Goal: Task Accomplishment & Management: Complete application form

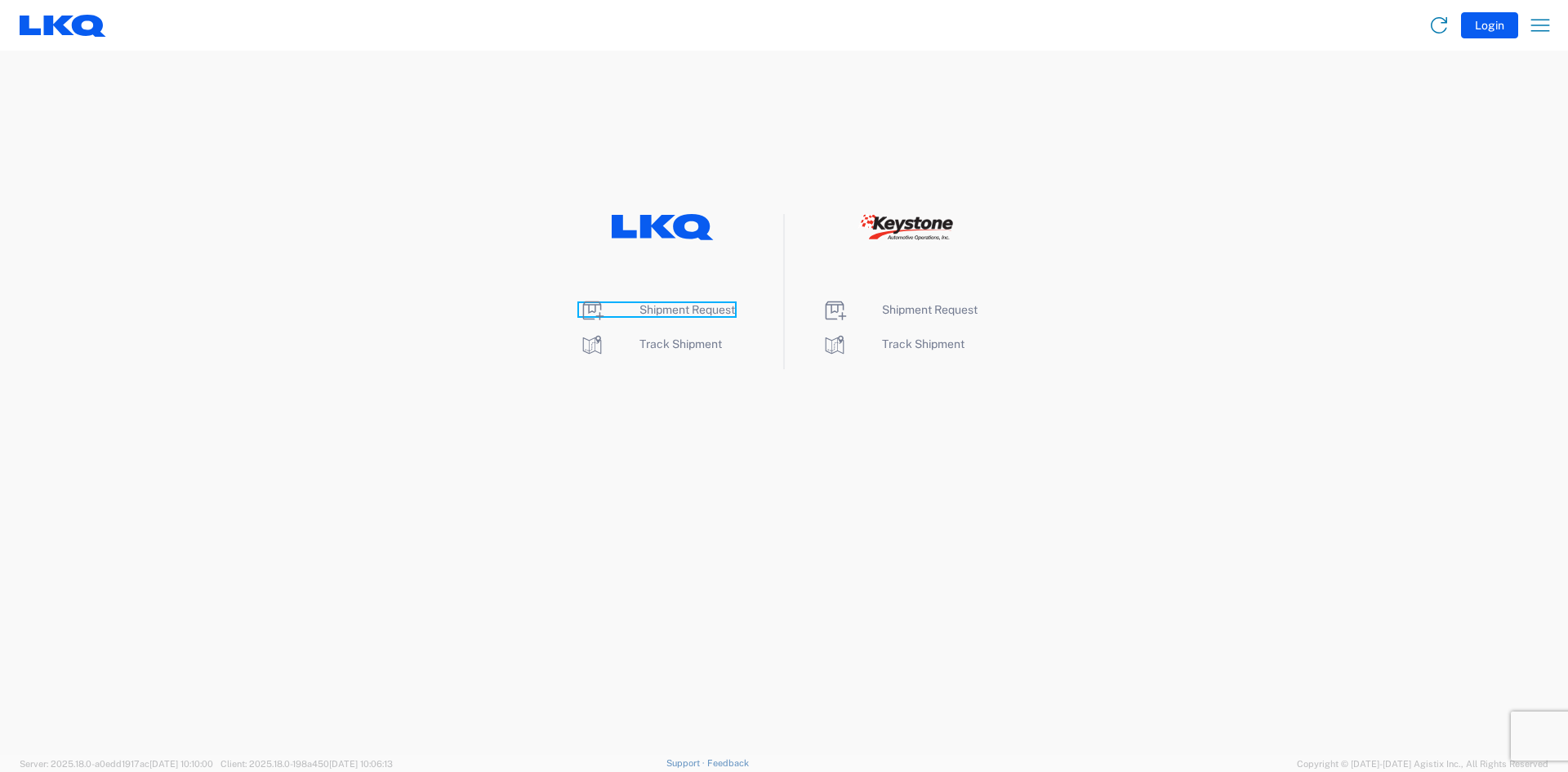
click at [673, 308] on span "Shipment Request" at bounding box center [687, 310] width 96 height 13
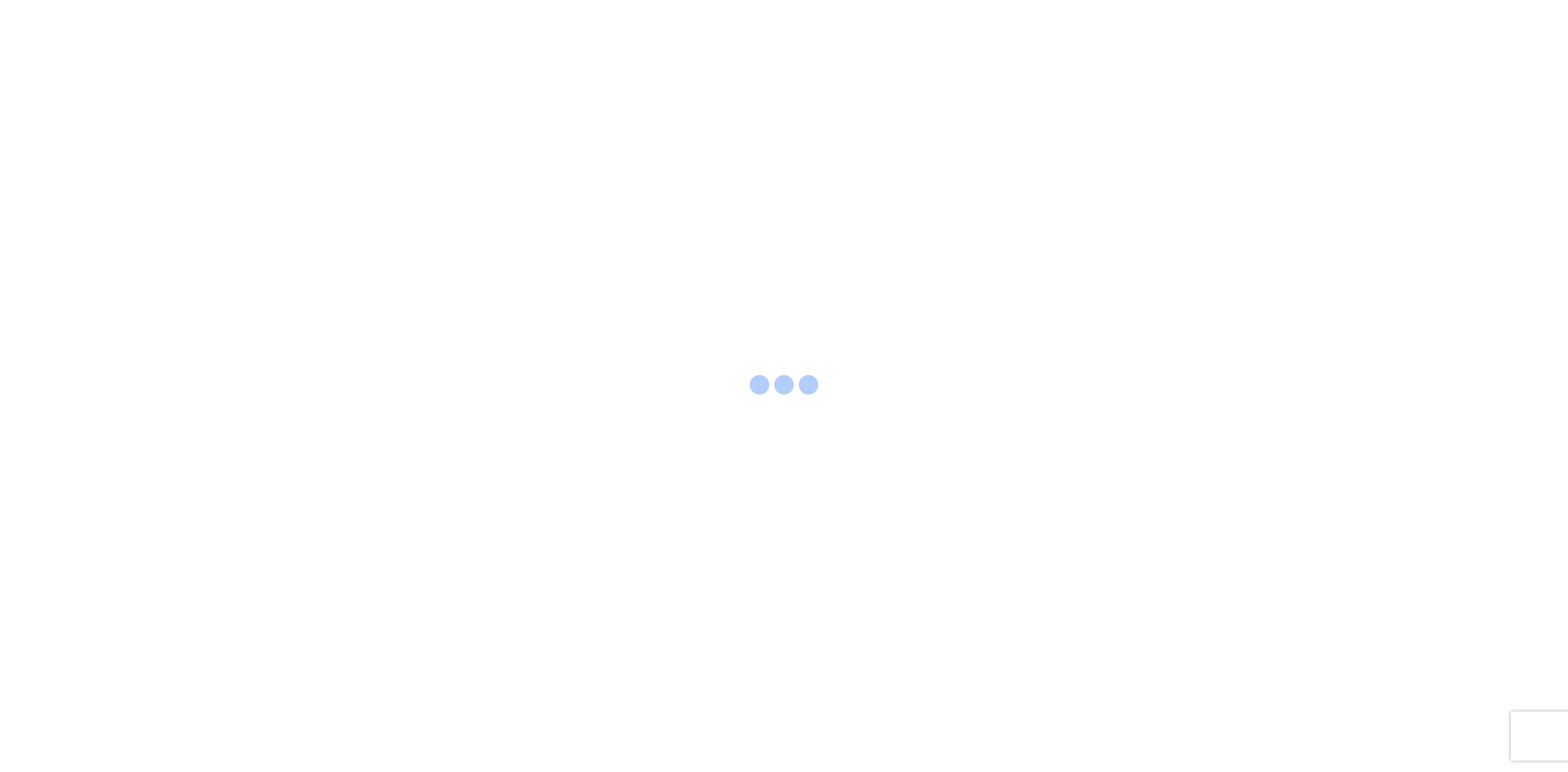
select select "FULL"
select select "LBS"
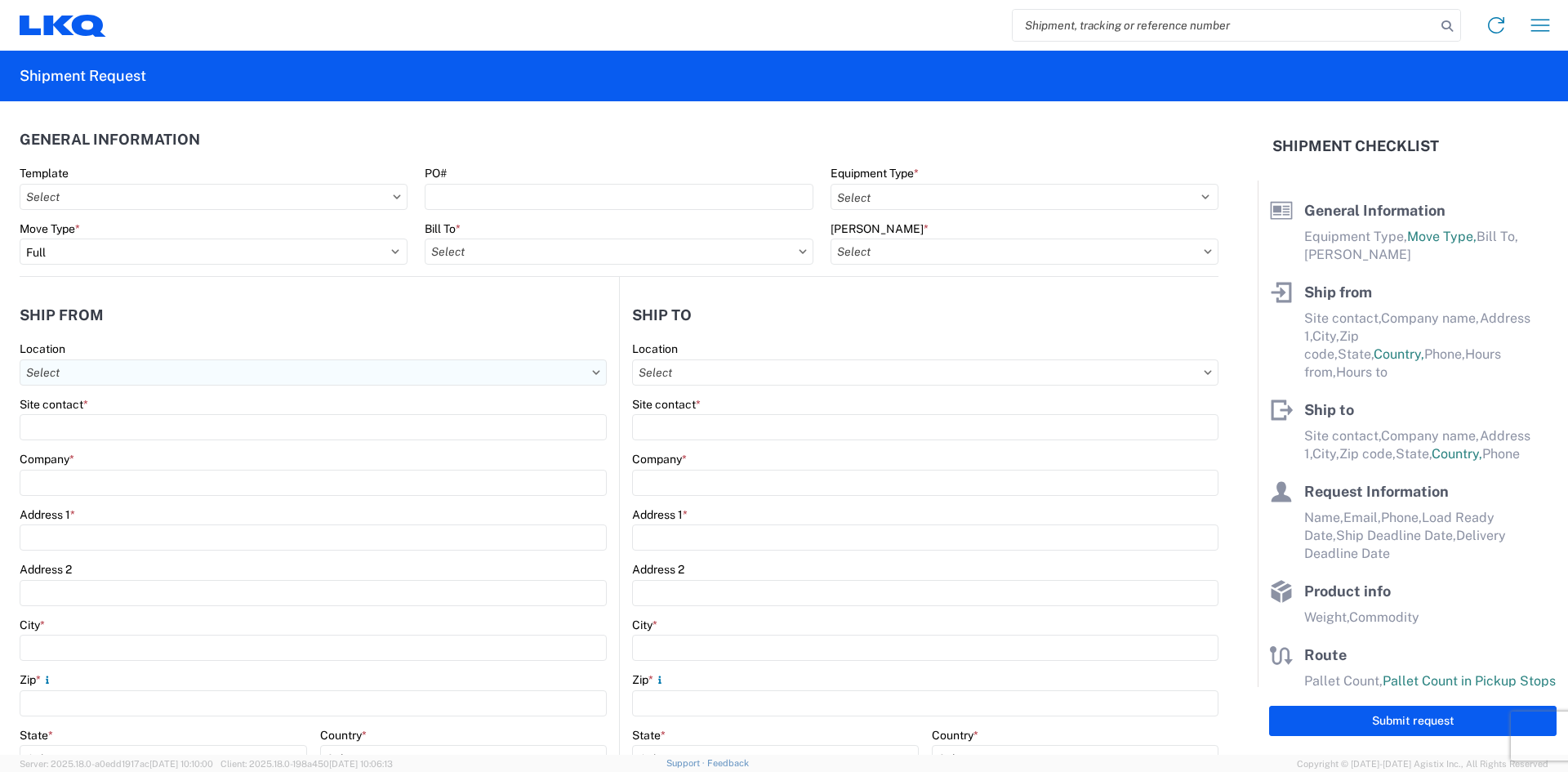
click at [122, 376] on input "Location" at bounding box center [312, 372] width 587 height 26
type input "3314"
click at [125, 438] on div "3314 - Sterling MA (314)" at bounding box center [166, 446] width 286 height 26
type input "3314 - Sterling MA (314)"
type input "3314 Sterling"
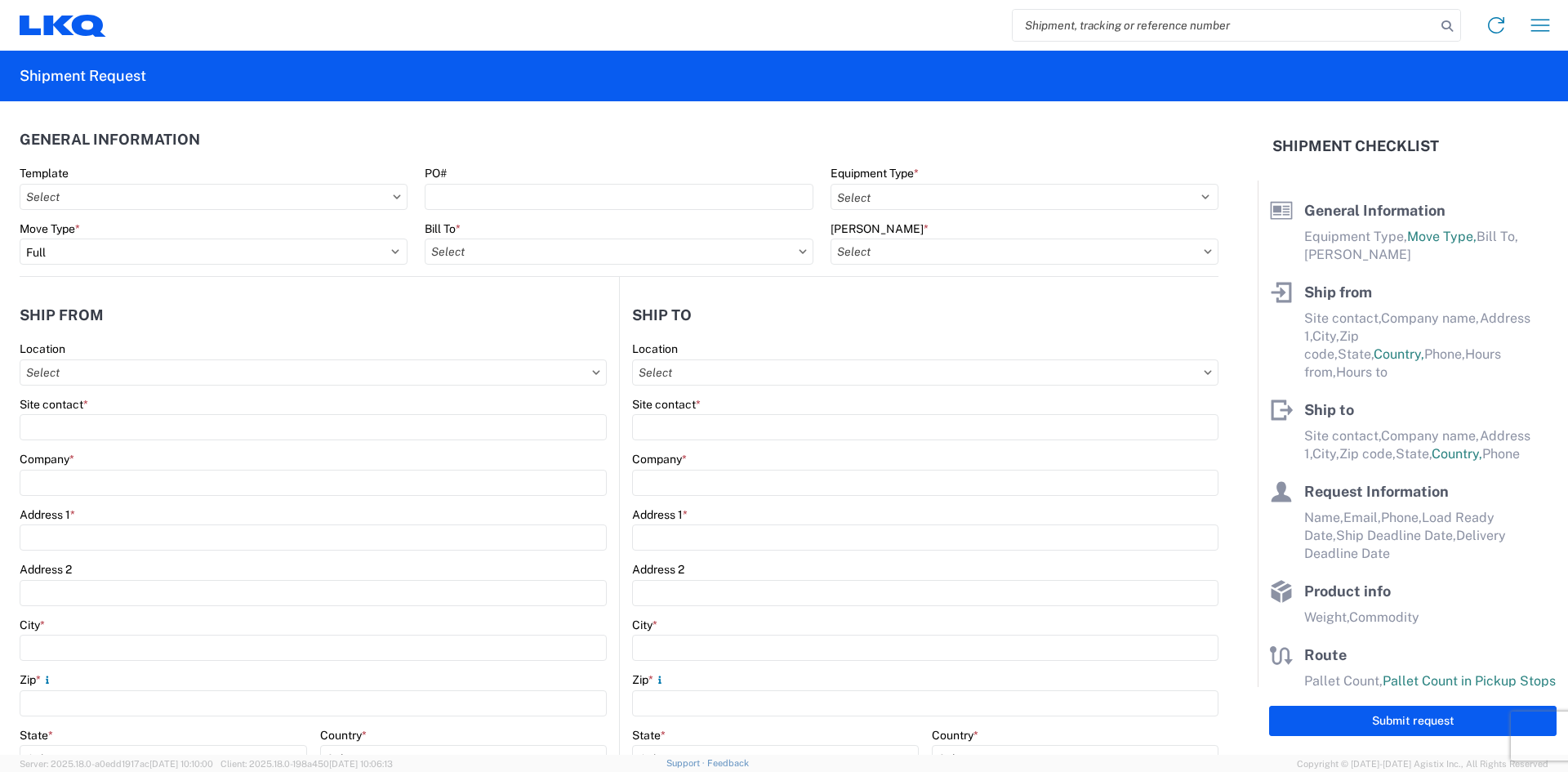
type input "21 Chocksett Rd"
type input "Sterling"
type input "01564"
select select "MA"
select select "US"
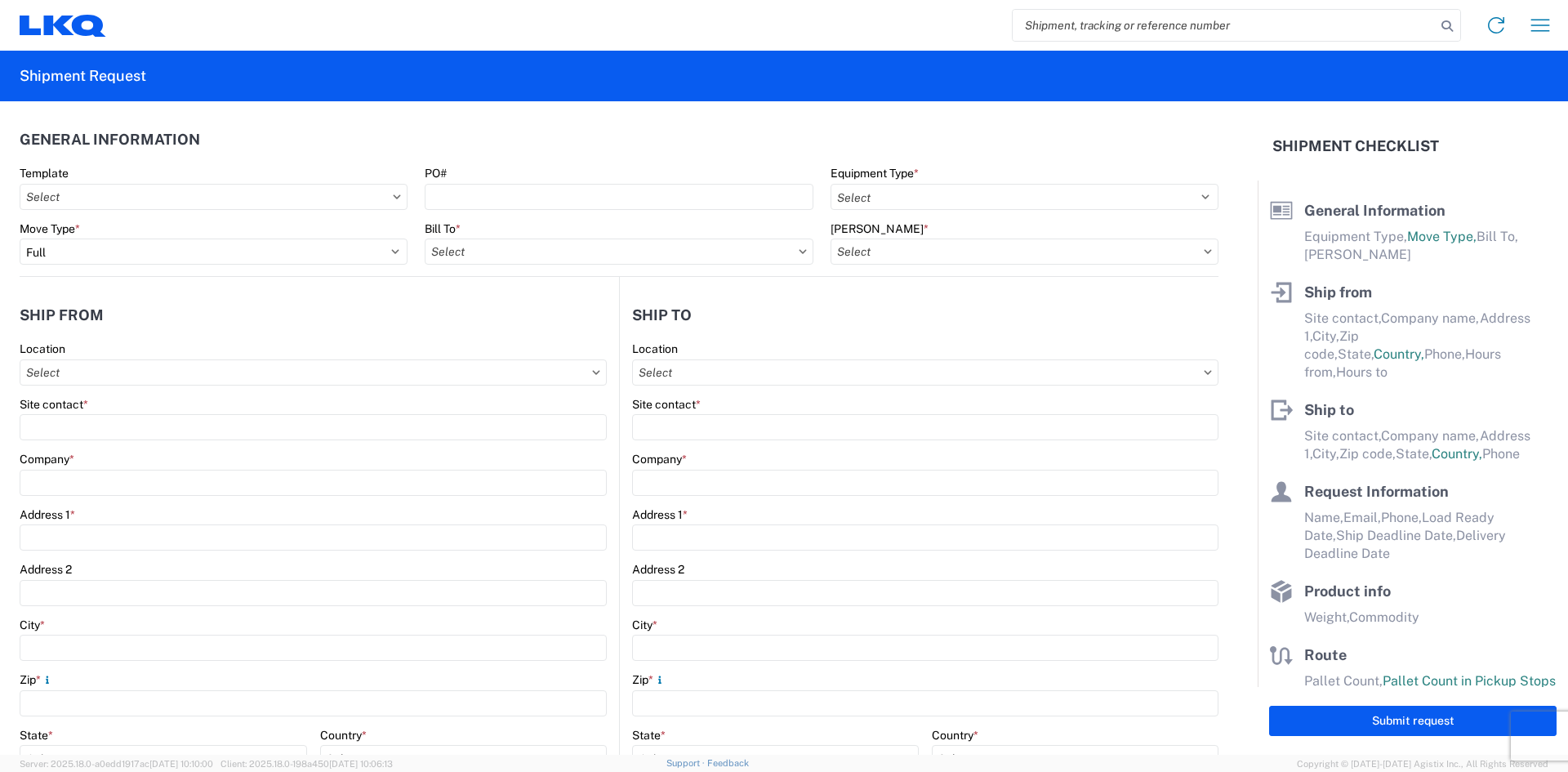
type input "508-386-7677"
type input "06:00"
type input "22:00"
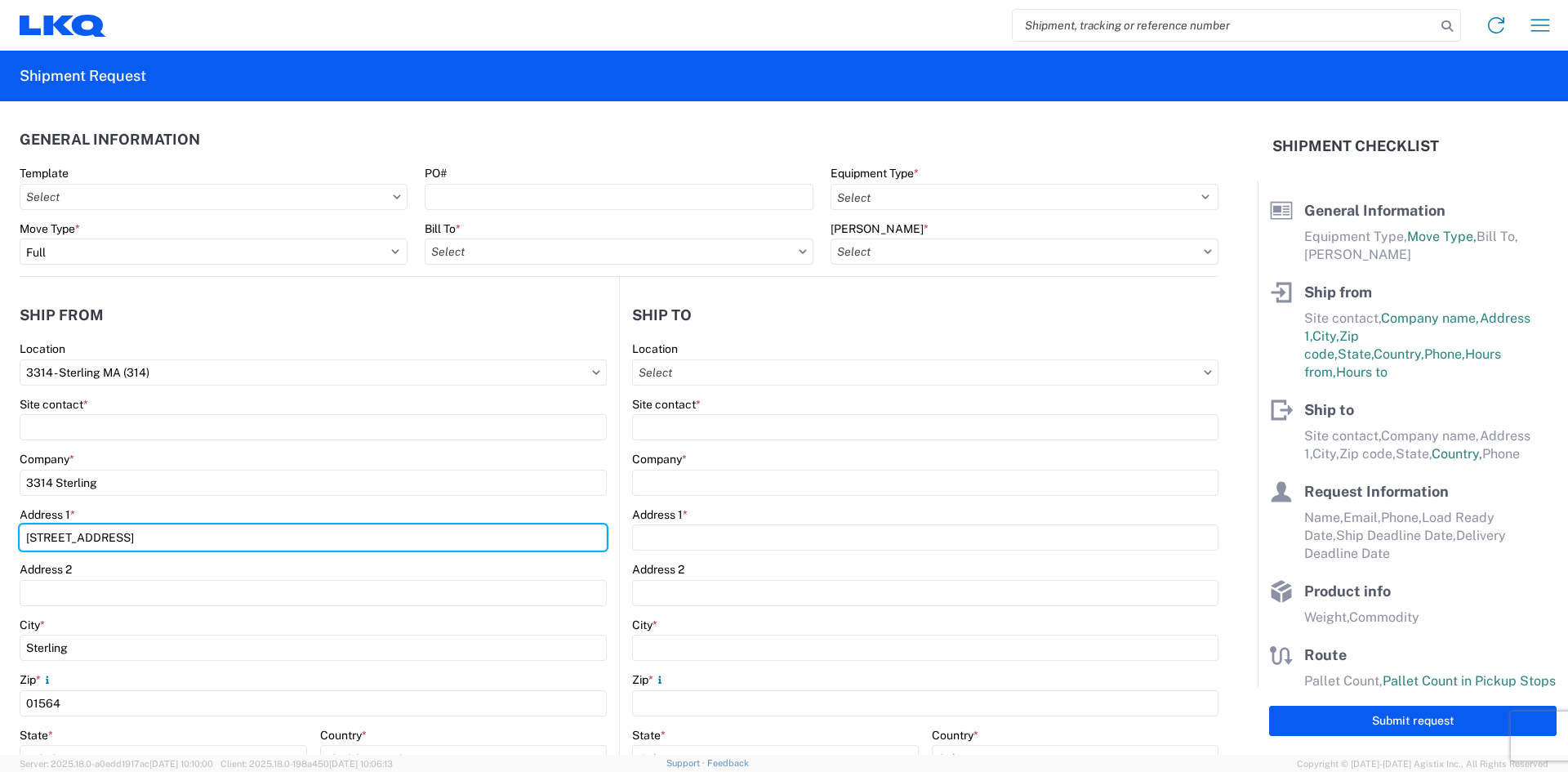
drag, startPoint x: 104, startPoint y: 535, endPoint x: 20, endPoint y: 458, distance: 114.0
click at [20, 458] on div "3314 Location 3314 - Sterling MA (314) Site contact * Company * 3314 Sterling A…" at bounding box center [312, 663] width 587 height 645
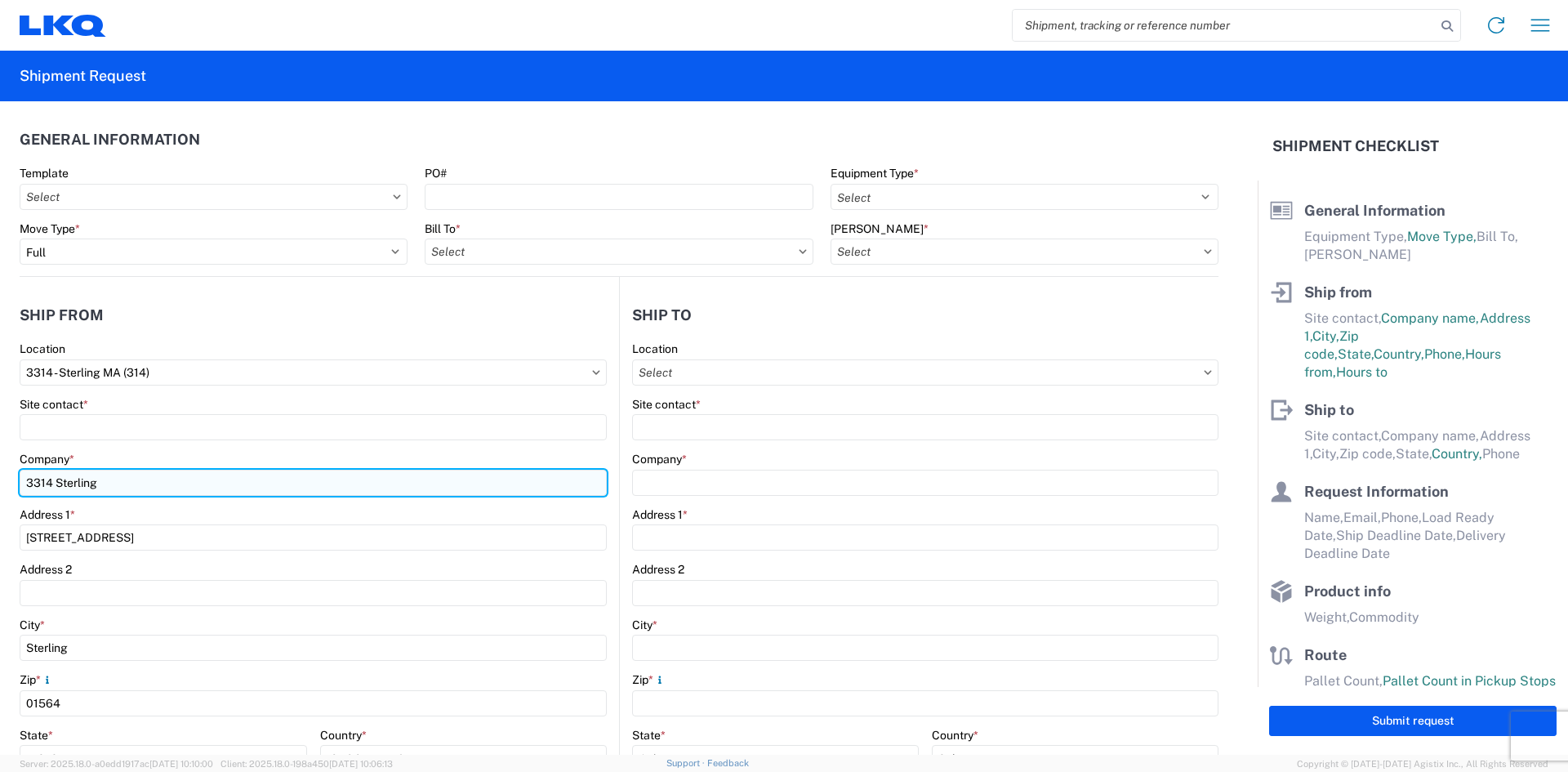
click at [184, 479] on input "3314 Sterling" at bounding box center [312, 483] width 587 height 26
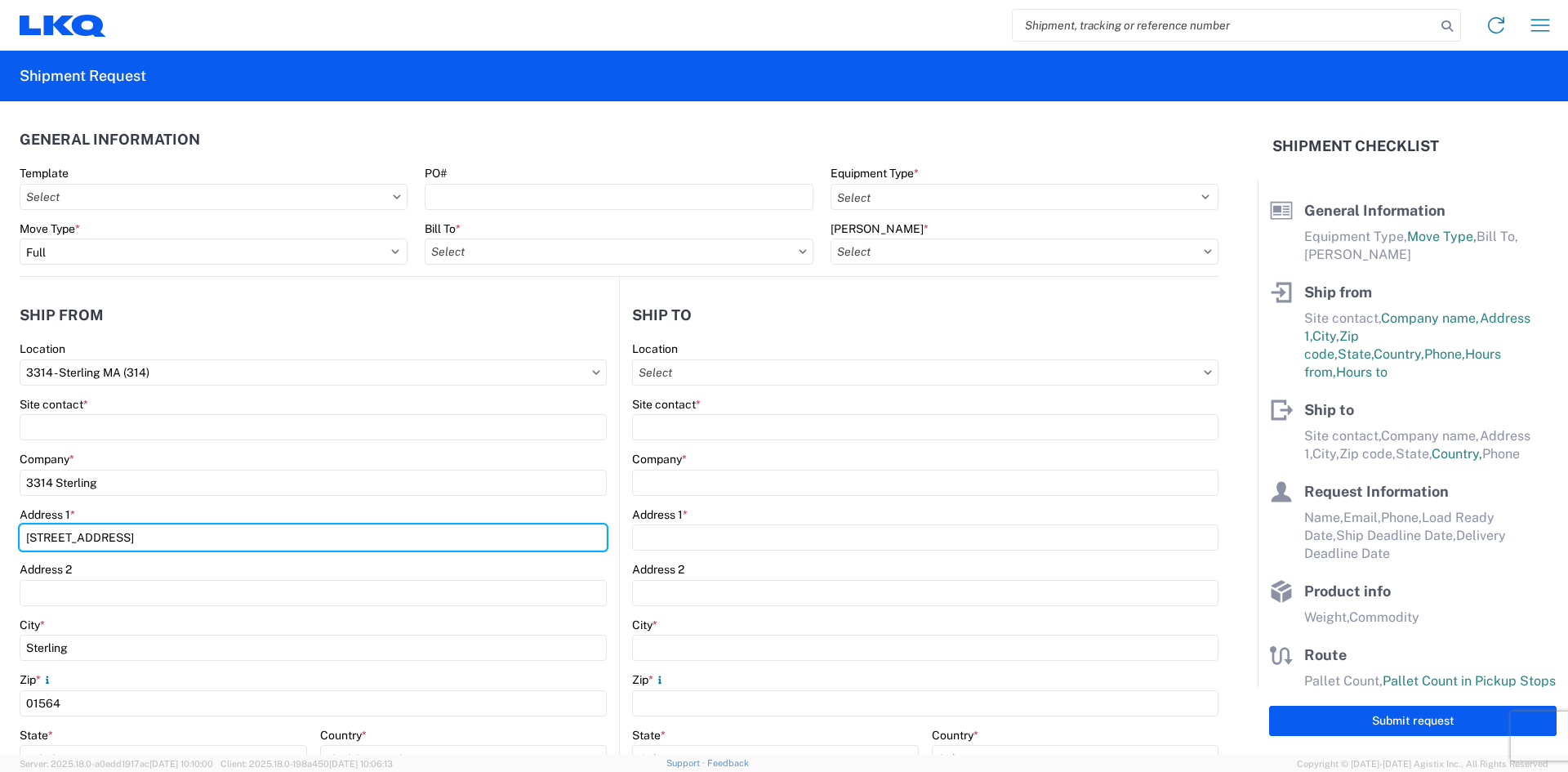
drag, startPoint x: 137, startPoint y: 544, endPoint x: 0, endPoint y: 534, distance: 137.4
click at [0, 534] on form "General Information Template PO# Equipment Type * Select 53’ Dry Van Flatbed Dr…" at bounding box center [629, 428] width 1257 height 654
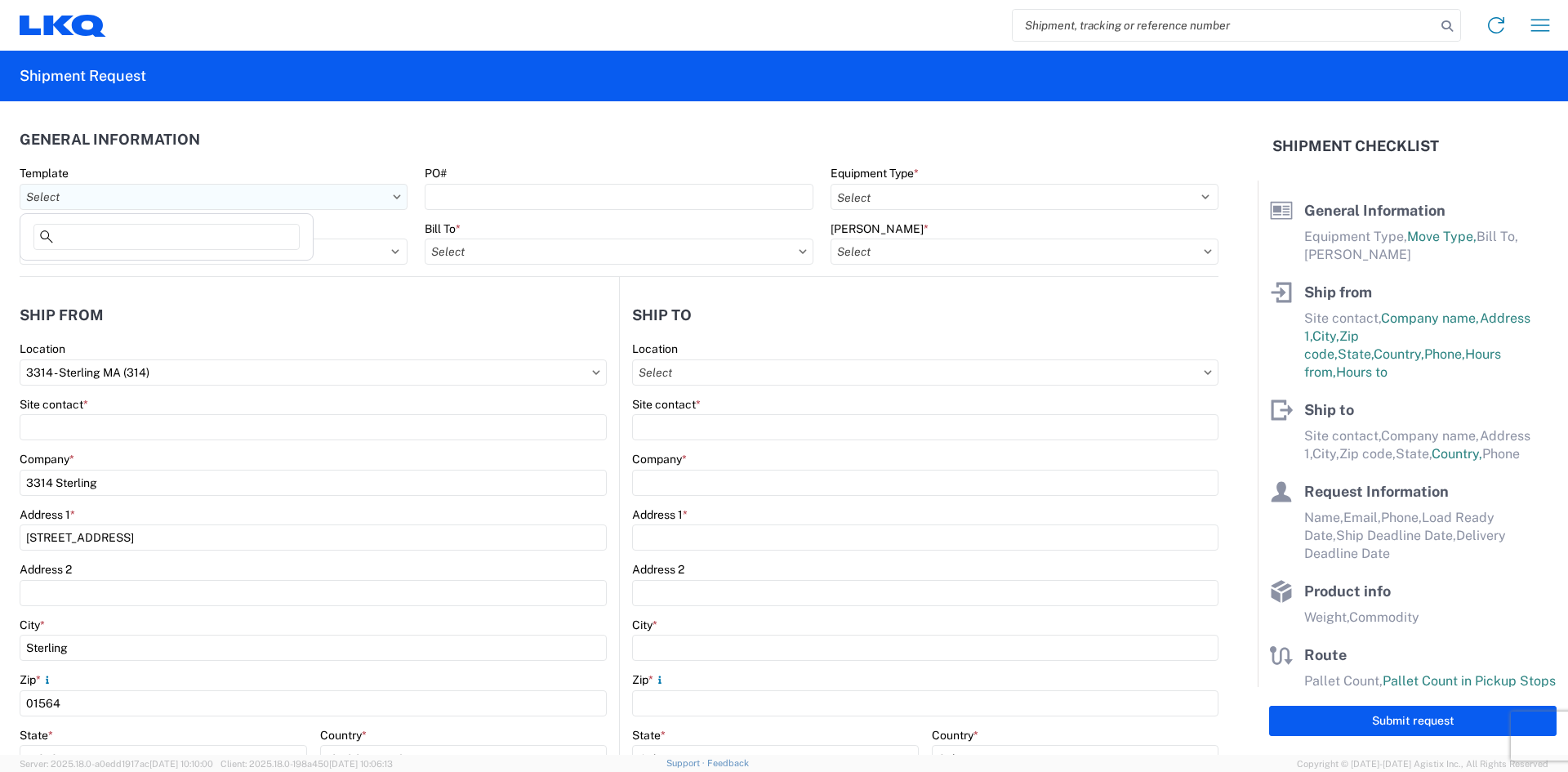
click at [126, 189] on input "Template" at bounding box center [213, 197] width 388 height 26
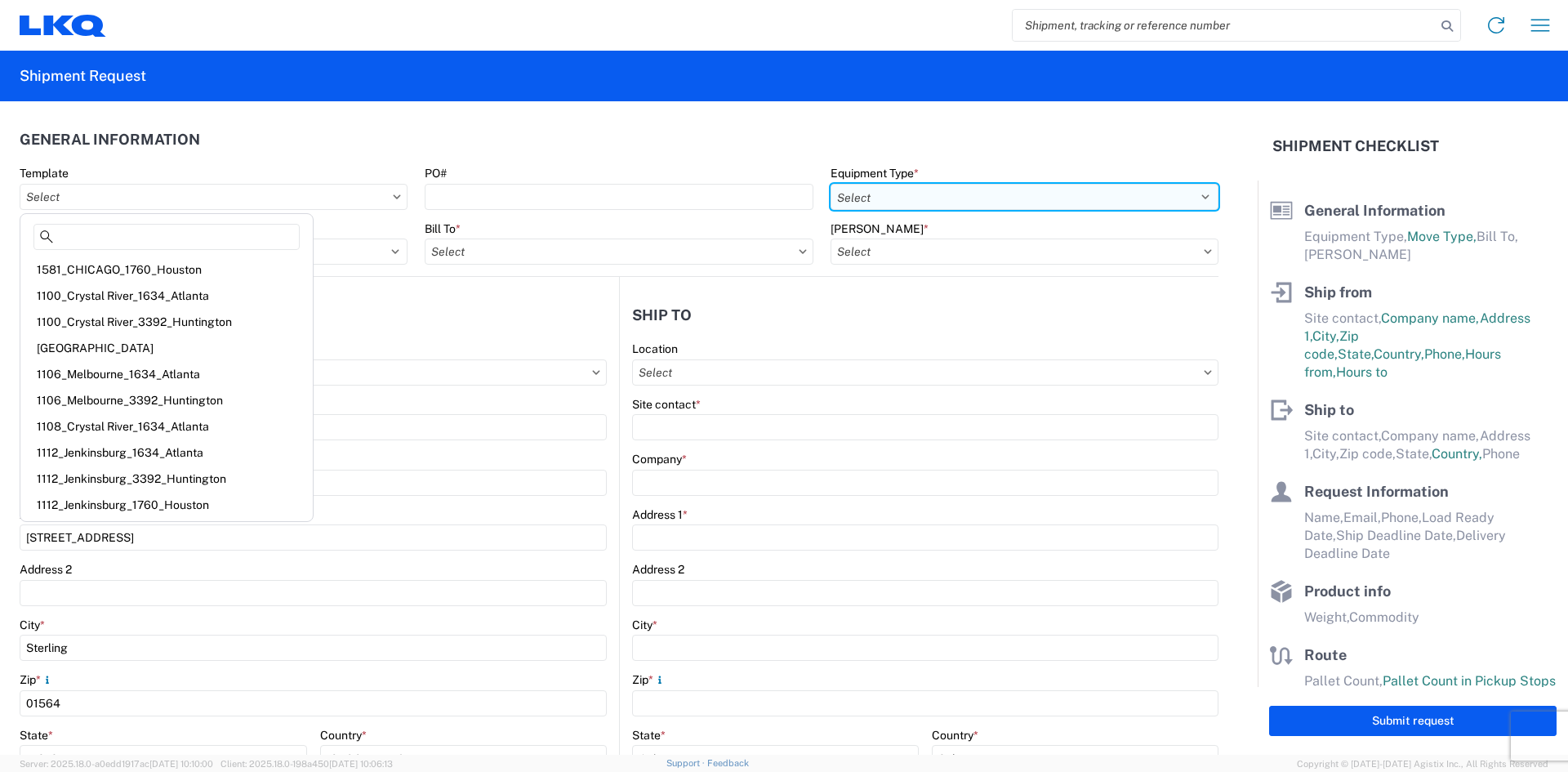
click at [968, 187] on select "Select 53’ Dry Van Flatbed Dropdeck (van) Lowboy (flatbed) Rail" at bounding box center [1024, 197] width 388 height 26
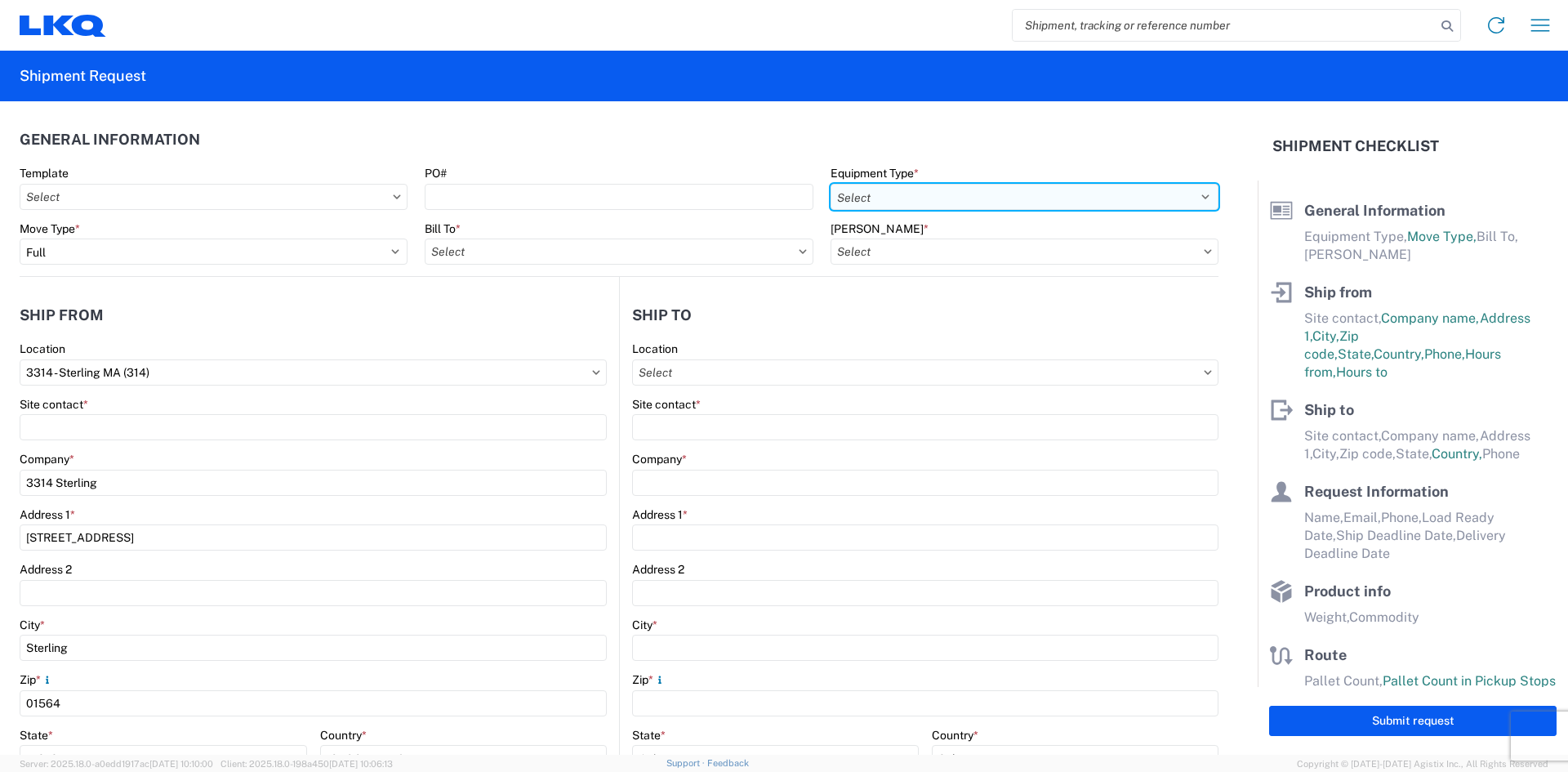
select select "STDV"
click at [831, 184] on select "Select 53’ Dry Van Flatbed Dropdeck (van) Lowboy (flatbed) Rail" at bounding box center [1024, 197] width 388 height 26
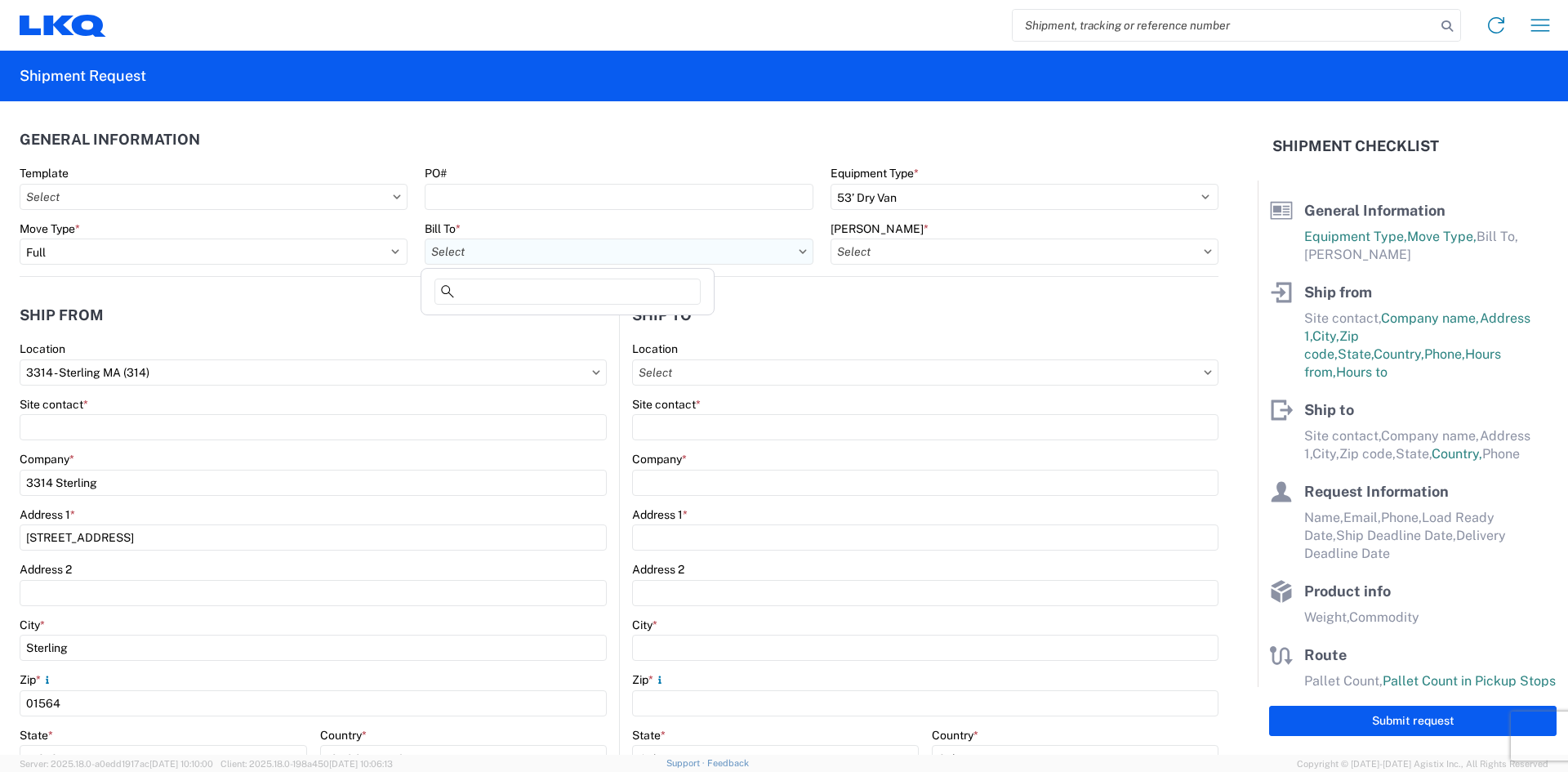
click at [565, 249] on input "Bill To *" at bounding box center [618, 251] width 388 height 26
click at [905, 250] on input "Bill Code *" at bounding box center [1024, 251] width 388 height 26
click at [436, 732] on div "Country *" at bounding box center [463, 735] width 287 height 15
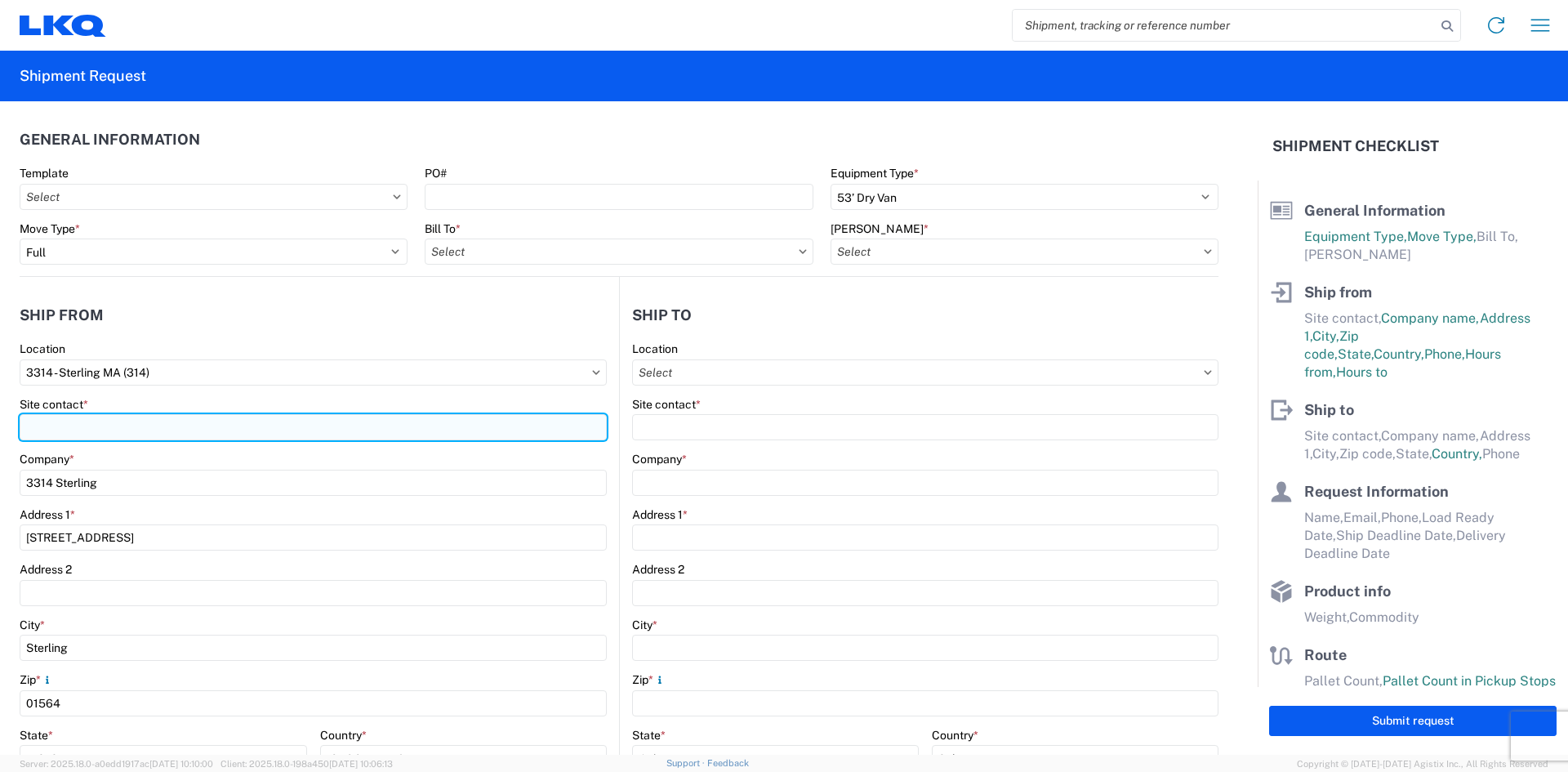
click at [311, 433] on input "Site contact *" at bounding box center [312, 427] width 587 height 26
type input "P"
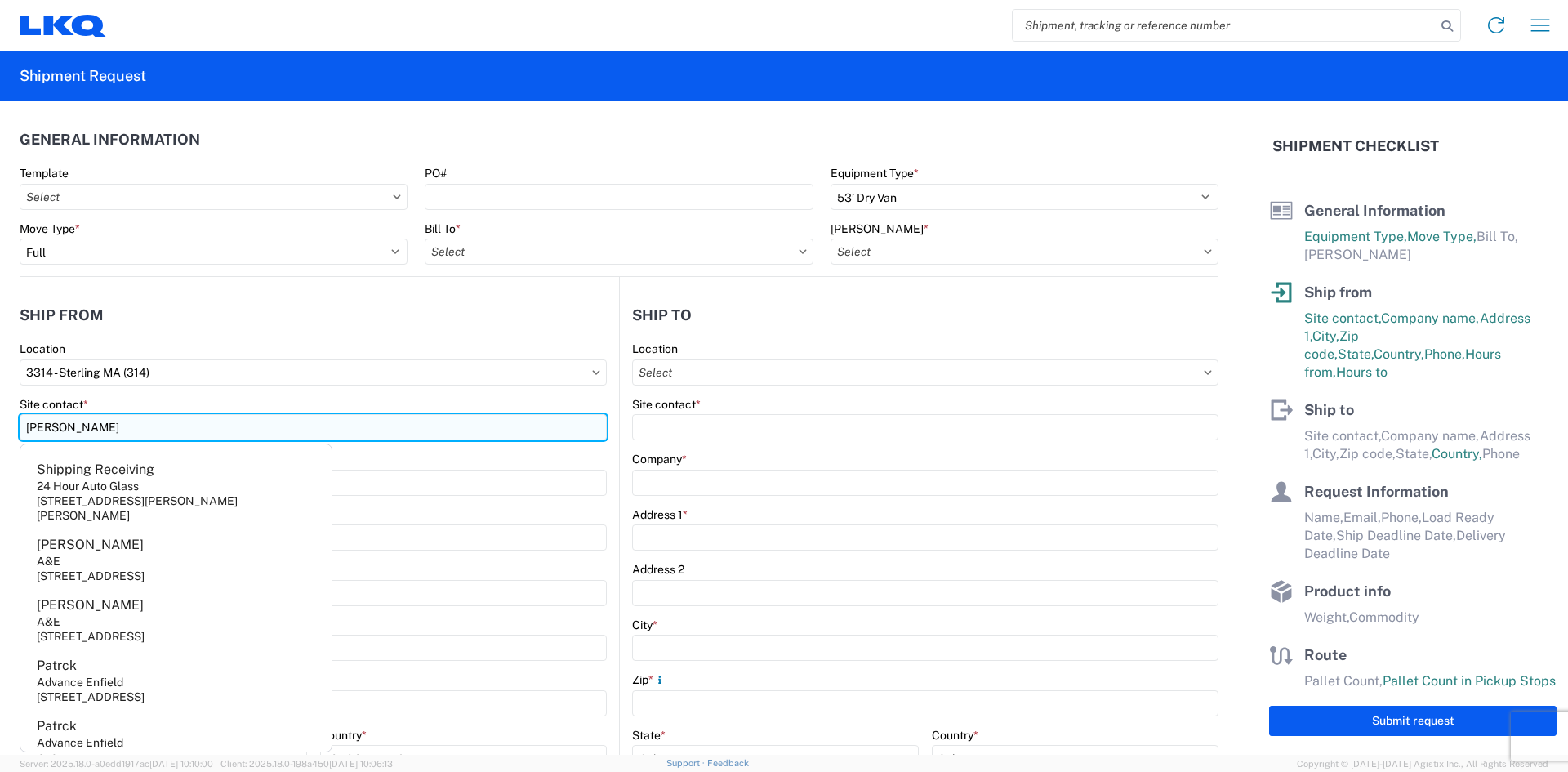
click at [163, 433] on input "Joe Mailloux" at bounding box center [312, 427] width 587 height 26
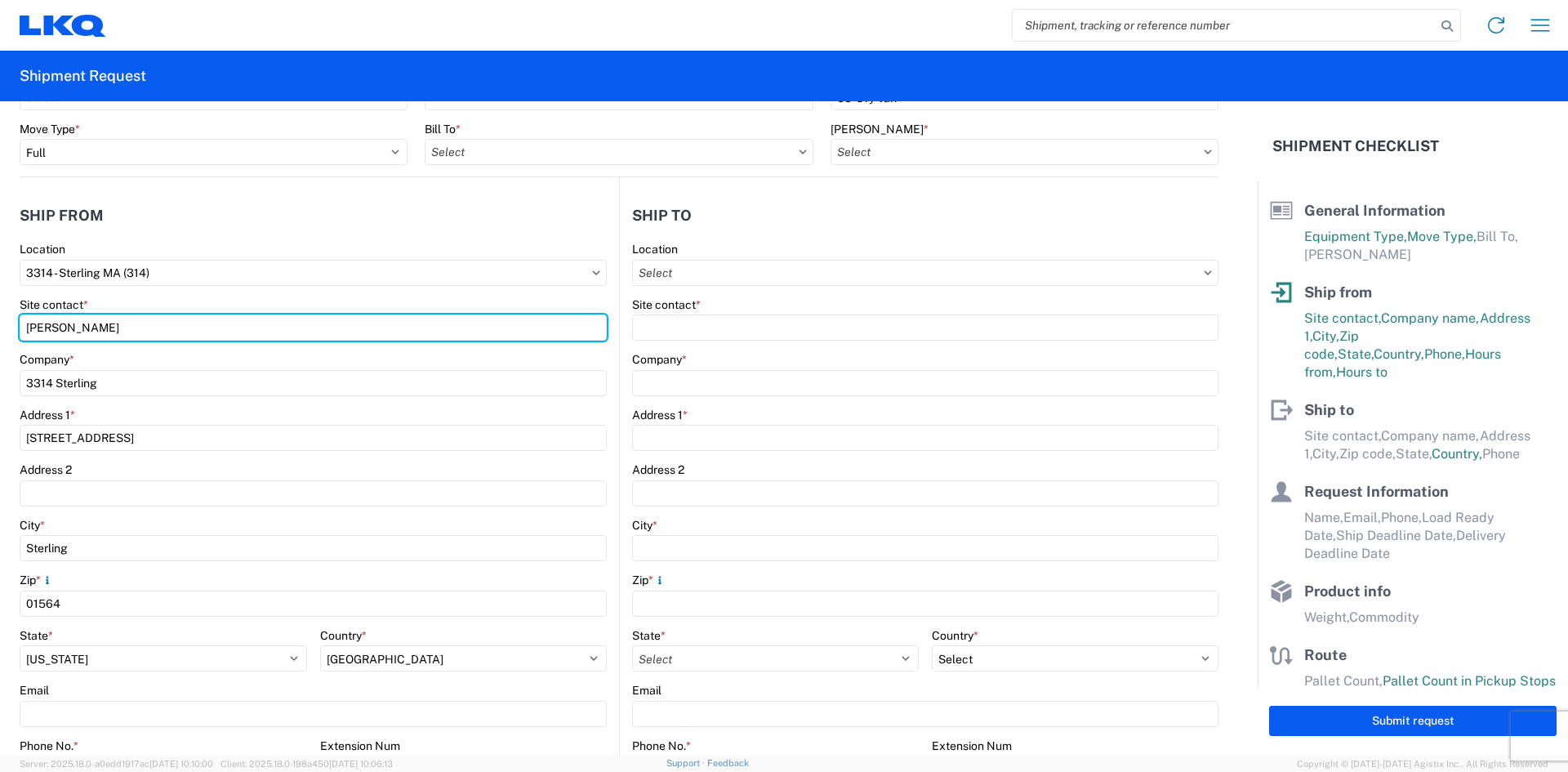
scroll to position [164, 0]
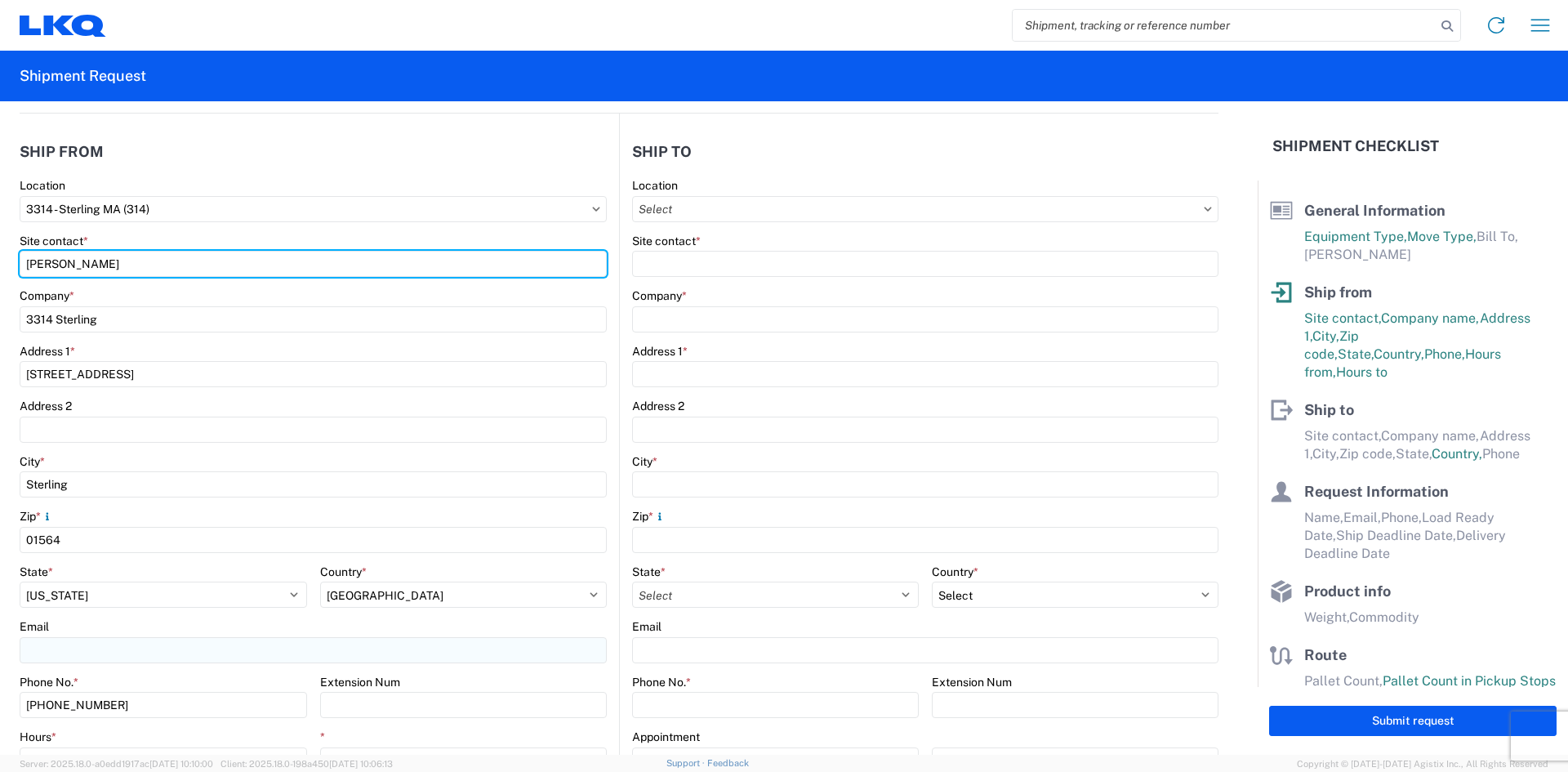
type input "Joe Mailloux"
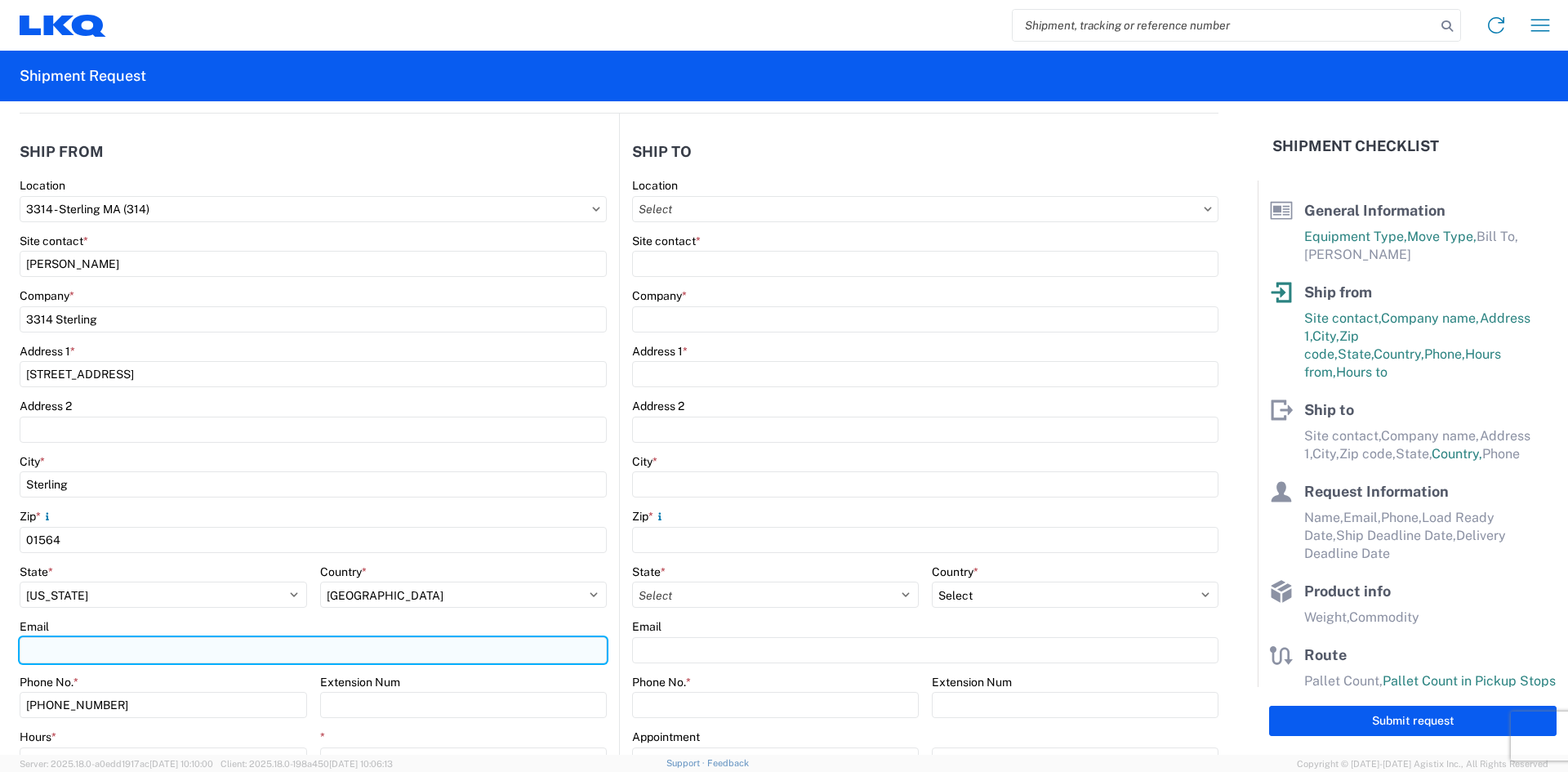
click at [123, 643] on input "Email" at bounding box center [312, 650] width 587 height 26
paste input "21 Chocksett Rd"
type input "21 Chocksett Rd"
click at [172, 640] on input "21 Chocksett Rd" at bounding box center [312, 650] width 587 height 26
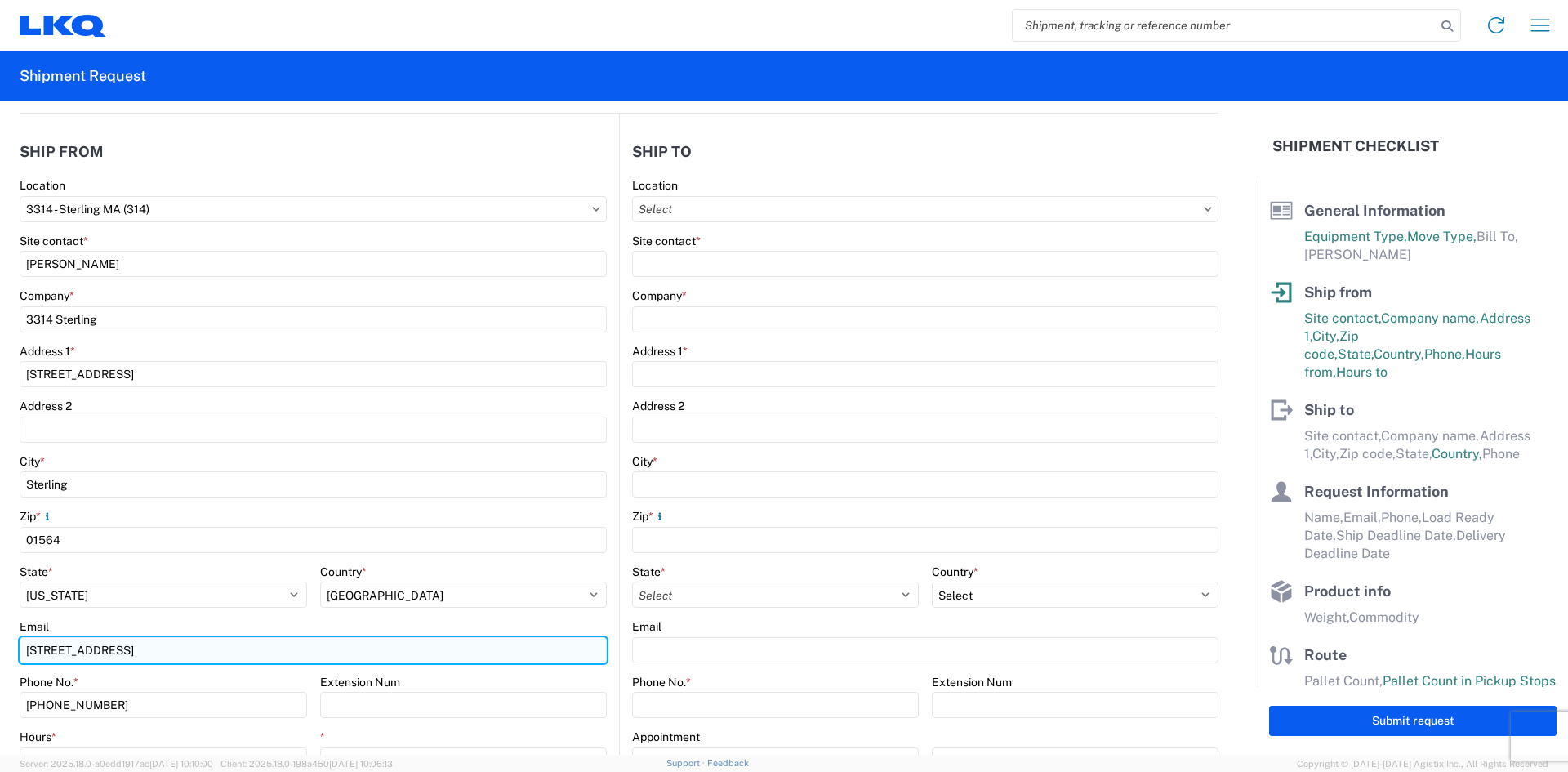
click at [172, 640] on input "21 Chocksett Rd" at bounding box center [312, 650] width 587 height 26
click at [84, 648] on input "Email" at bounding box center [312, 650] width 587 height 26
paste input "jamailoux@lkqcorp.com"
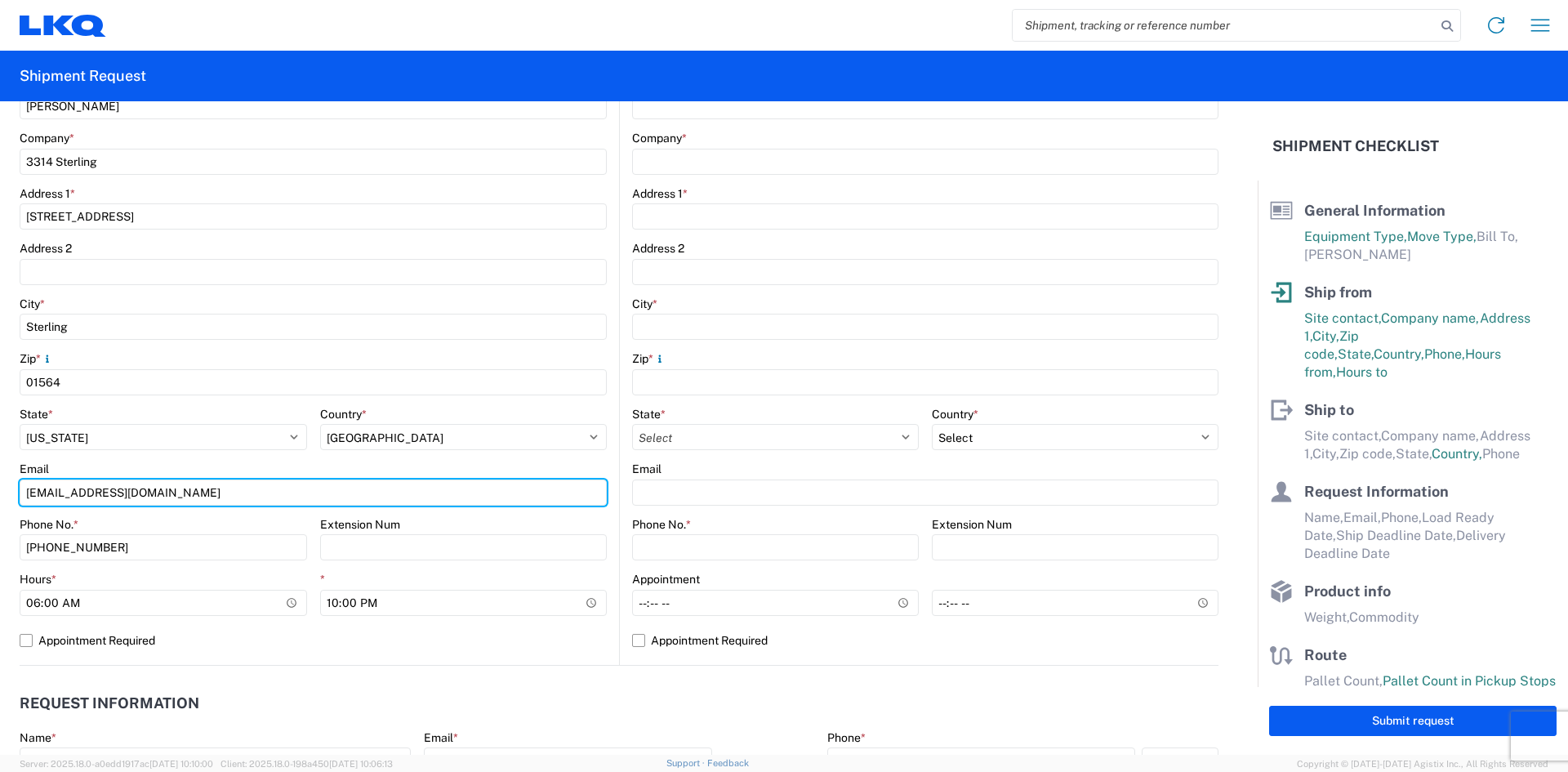
scroll to position [326, 0]
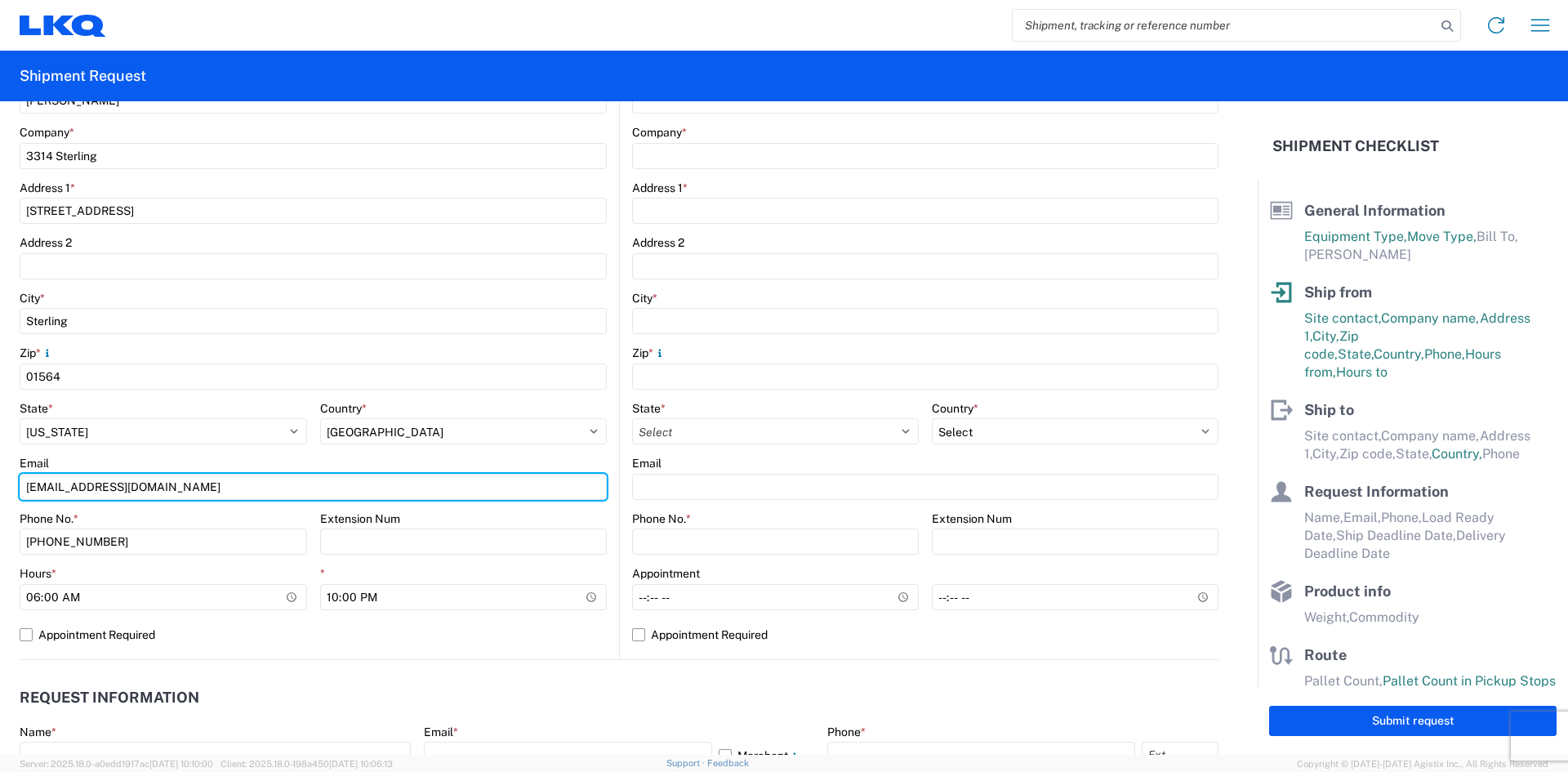
type input "jamailoux@lkqcorp.com"
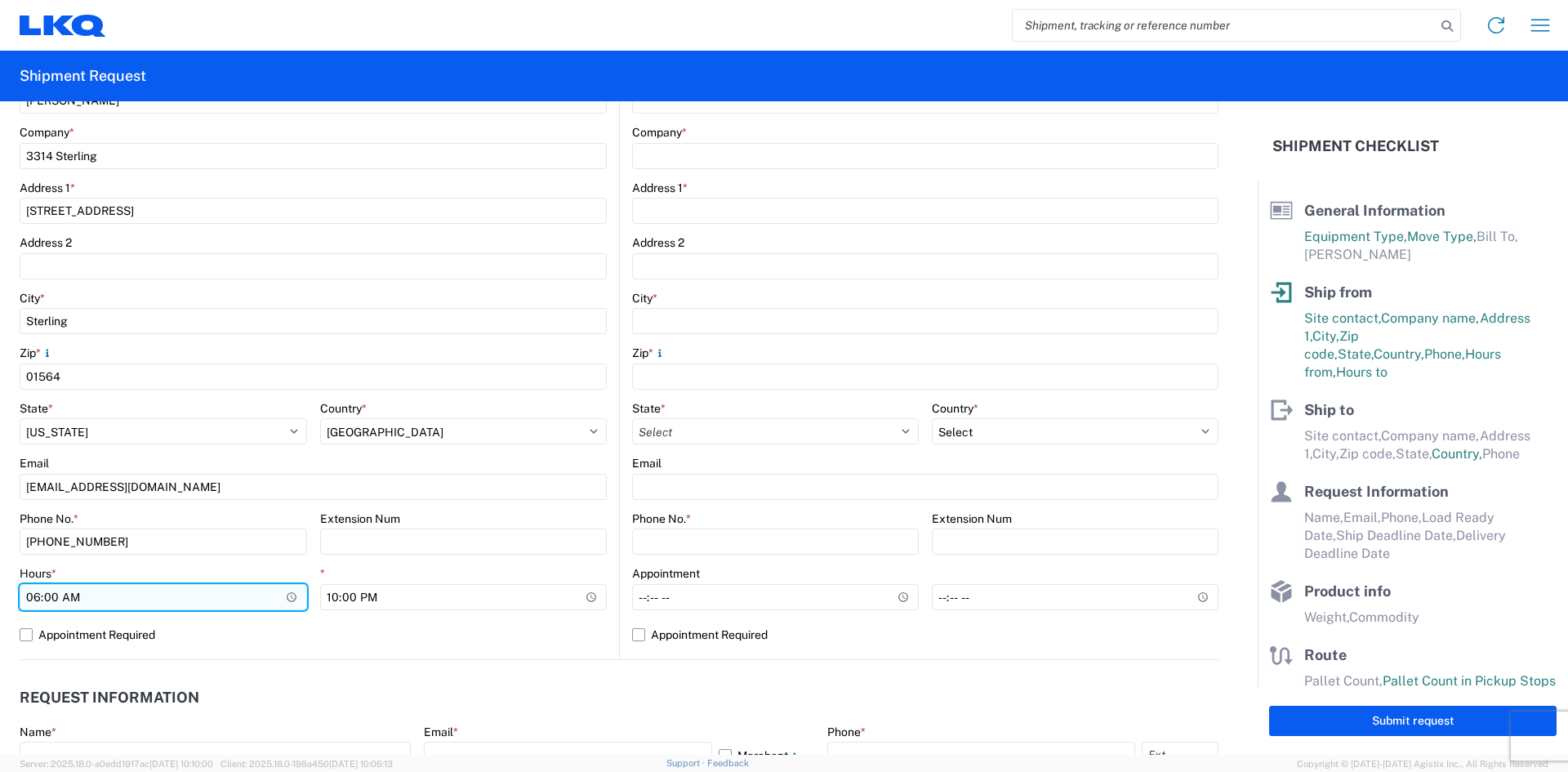
click at [241, 592] on input "06:00" at bounding box center [163, 597] width 287 height 26
click at [288, 591] on input "06:00" at bounding box center [163, 597] width 287 height 26
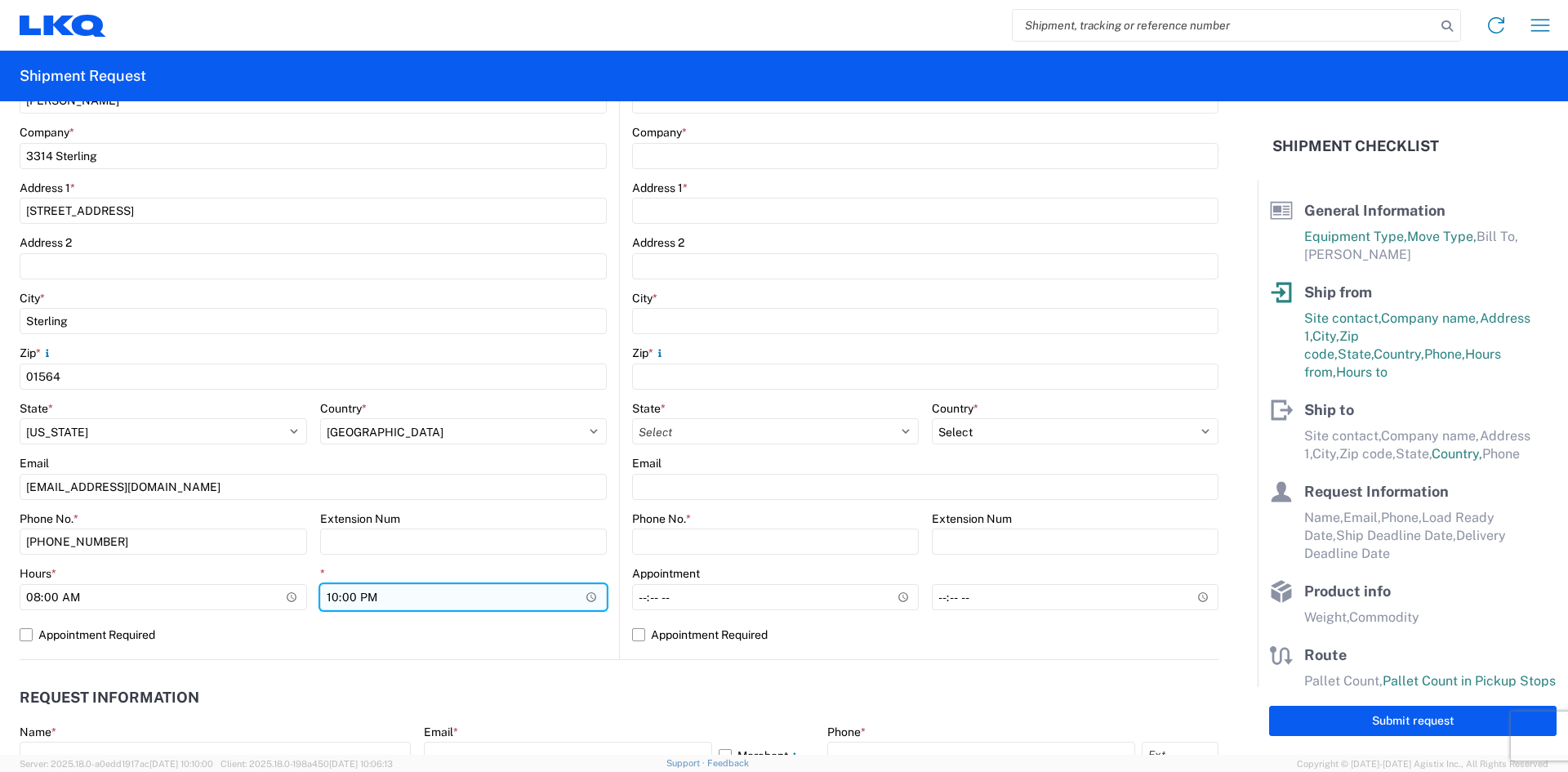
type input "08:00"
click at [581, 601] on input "22:00" at bounding box center [463, 597] width 287 height 26
type input "12:00"
click at [441, 632] on label "Appointment Required" at bounding box center [312, 634] width 587 height 26
click at [0, 0] on input "Appointment Required" at bounding box center [0, 0] width 0 height 0
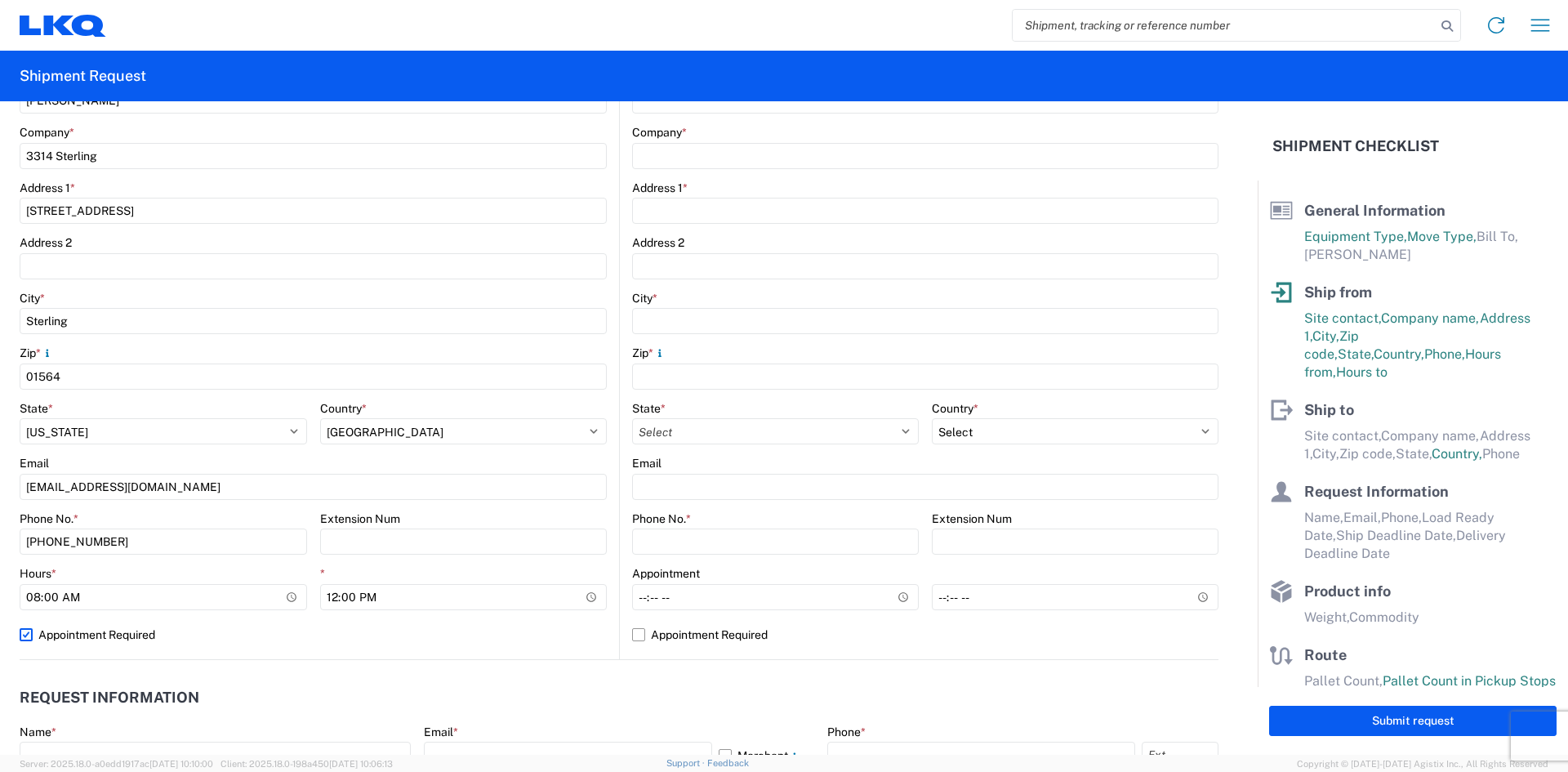
select select "US"
click at [131, 641] on label "Appointment Required" at bounding box center [312, 634] width 587 height 26
click at [0, 0] on input "Appointment Required" at bounding box center [0, 0] width 0 height 0
select select "MA"
select select "US"
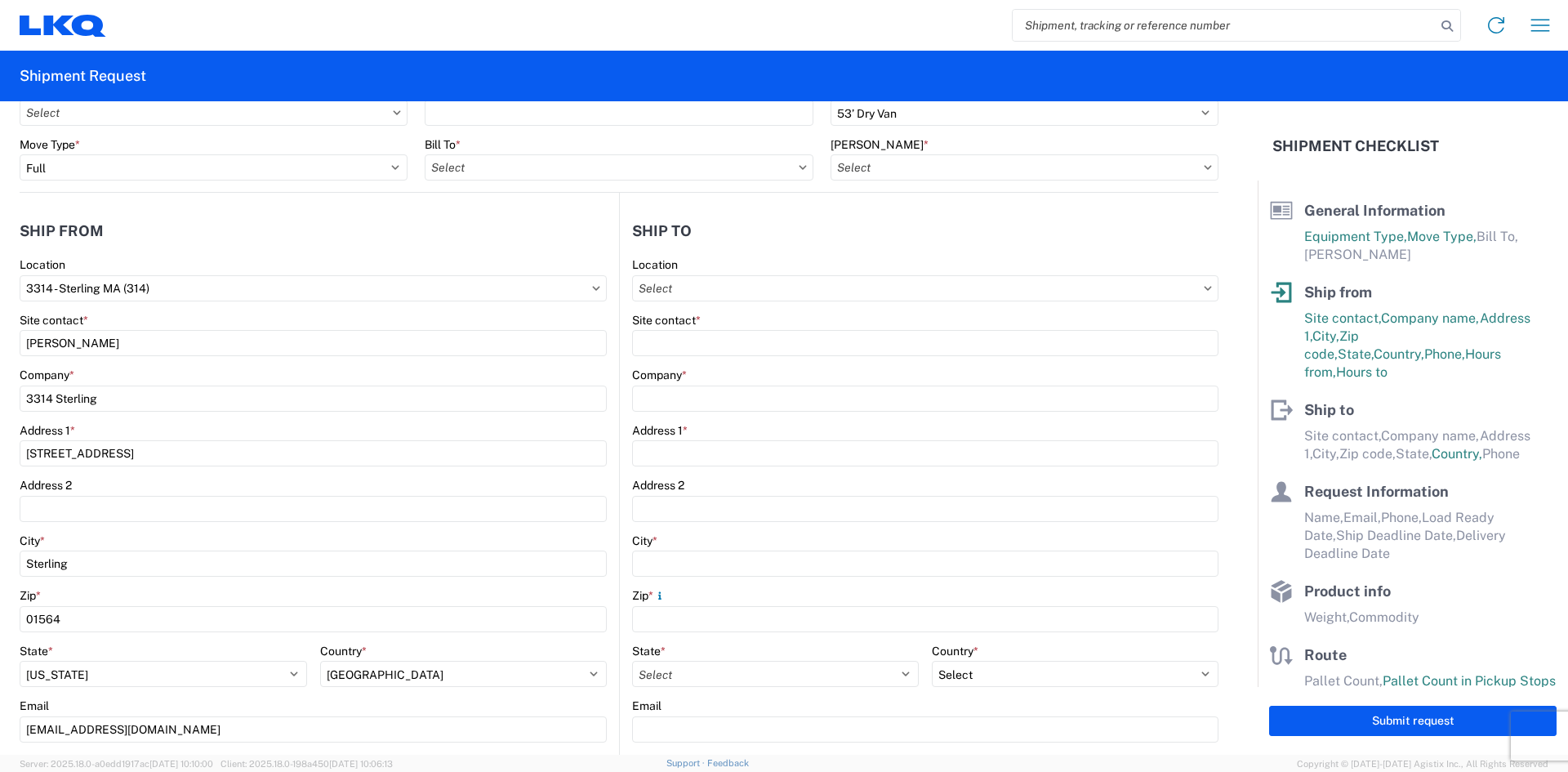
scroll to position [0, 0]
